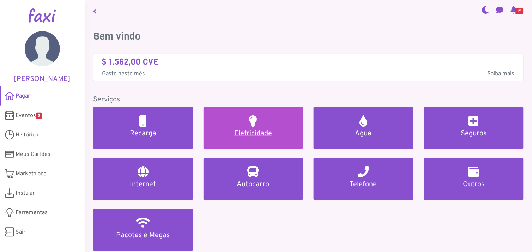
click at [255, 126] on h2 at bounding box center [253, 120] width 8 height 11
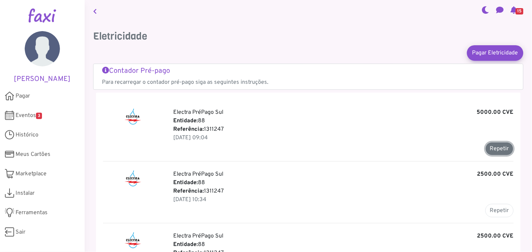
click at [495, 146] on button "Repetir" at bounding box center [499, 148] width 28 height 13
type input "*******"
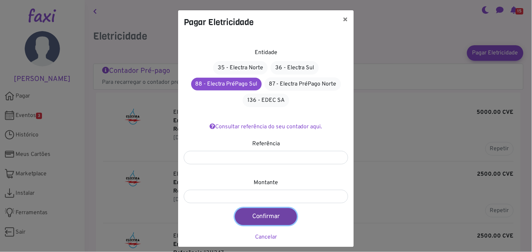
click at [268, 213] on button "Confirmar" at bounding box center [266, 216] width 62 height 17
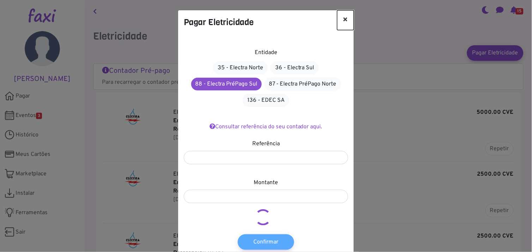
click at [341, 18] on button "×" at bounding box center [345, 20] width 17 height 20
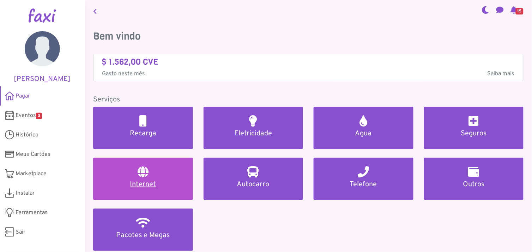
click at [140, 178] on link "Internet" at bounding box center [143, 178] width 100 height 42
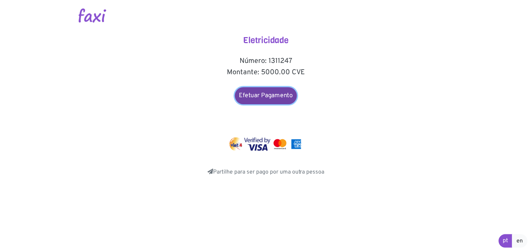
click at [266, 93] on link "Efetuar Pagamento" at bounding box center [266, 95] width 62 height 17
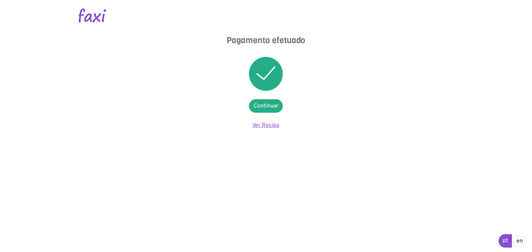
click at [263, 124] on link "Ver Recibo" at bounding box center [266, 125] width 27 height 7
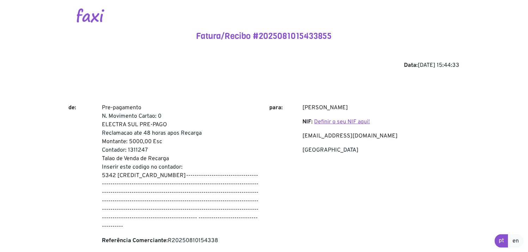
click at [349, 124] on link "Definir o seu NIF aqui!" at bounding box center [343, 121] width 56 height 7
